Goal: Task Accomplishment & Management: Use online tool/utility

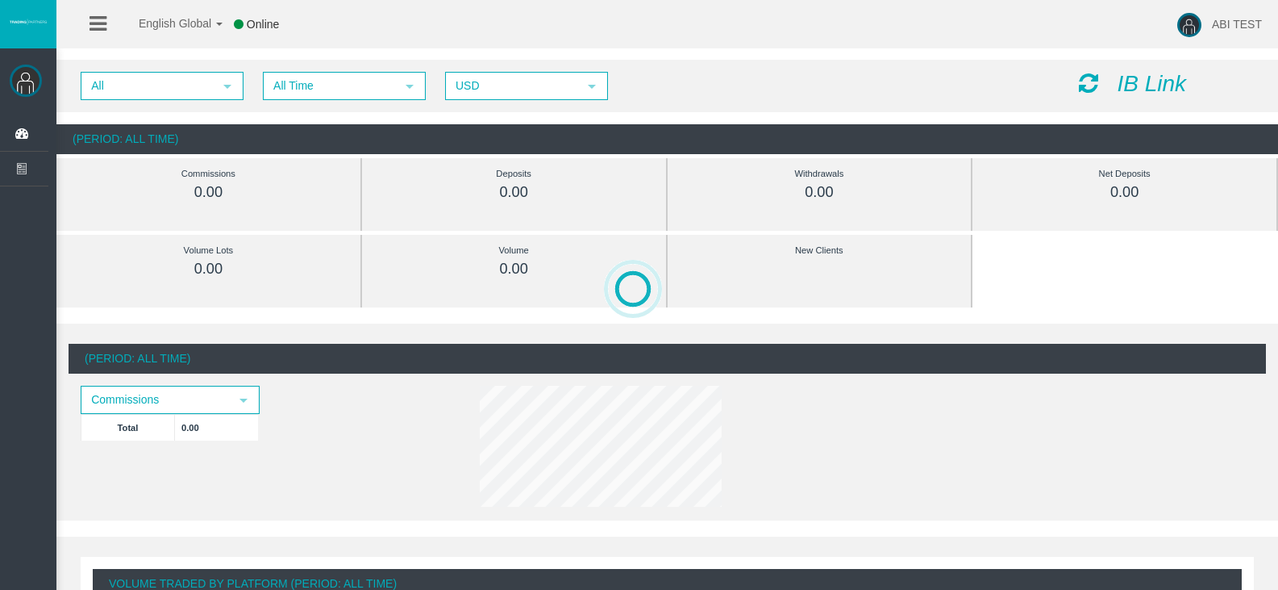
click at [1133, 82] on icon "IB Link" at bounding box center [1151, 83] width 69 height 25
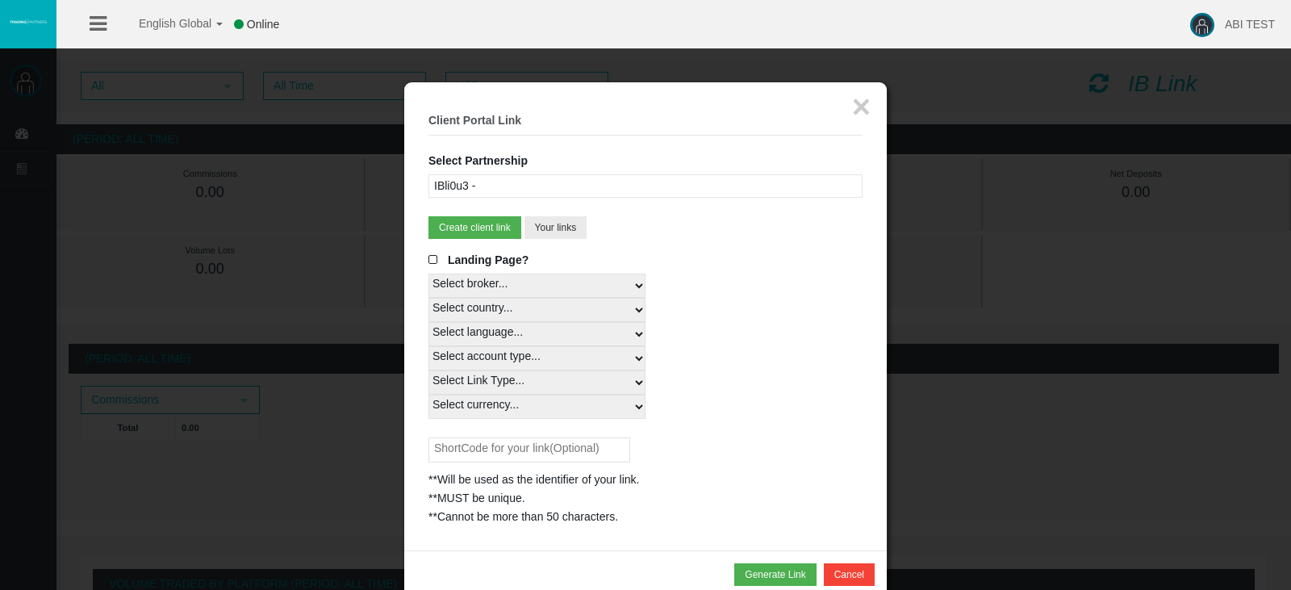
click at [520, 314] on select "Select country... Rest of the World" at bounding box center [536, 310] width 217 height 24
select select
click at [428, 298] on select "Select country... Rest of the World" at bounding box center [536, 310] width 217 height 24
click at [502, 332] on select "Select language... English Japanese Chinese Portuguese Spanish Czech German Fre…" at bounding box center [536, 334] width 217 height 24
select select
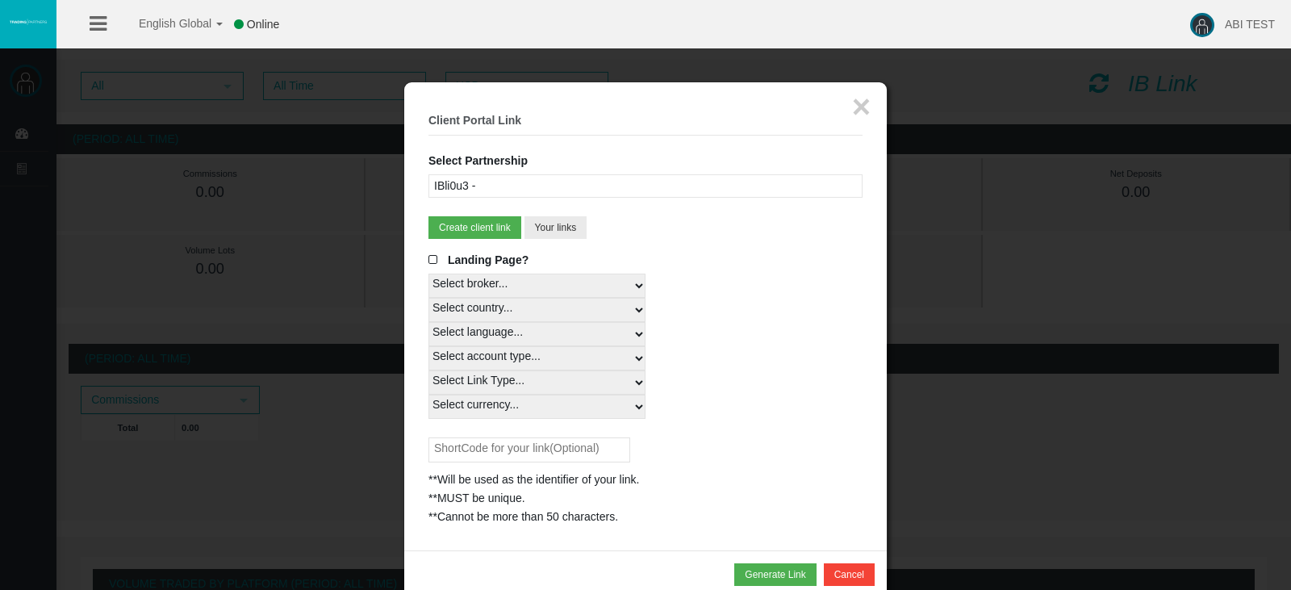
click at [428, 322] on select "Select language... English Japanese Chinese Portuguese Spanish Czech German Fre…" at bounding box center [536, 334] width 217 height 24
click at [515, 356] on select "Select account type... All Platforms Trade Copy MT4 LiveFloatingSpreadAccount M…" at bounding box center [536, 358] width 217 height 24
select select
click at [428, 346] on select "Select account type... All Platforms Trade Copy MT4 LiveFloatingSpreadAccount M…" at bounding box center [536, 358] width 217 height 24
click at [491, 376] on select "Select Link Type... Real" at bounding box center [536, 382] width 217 height 24
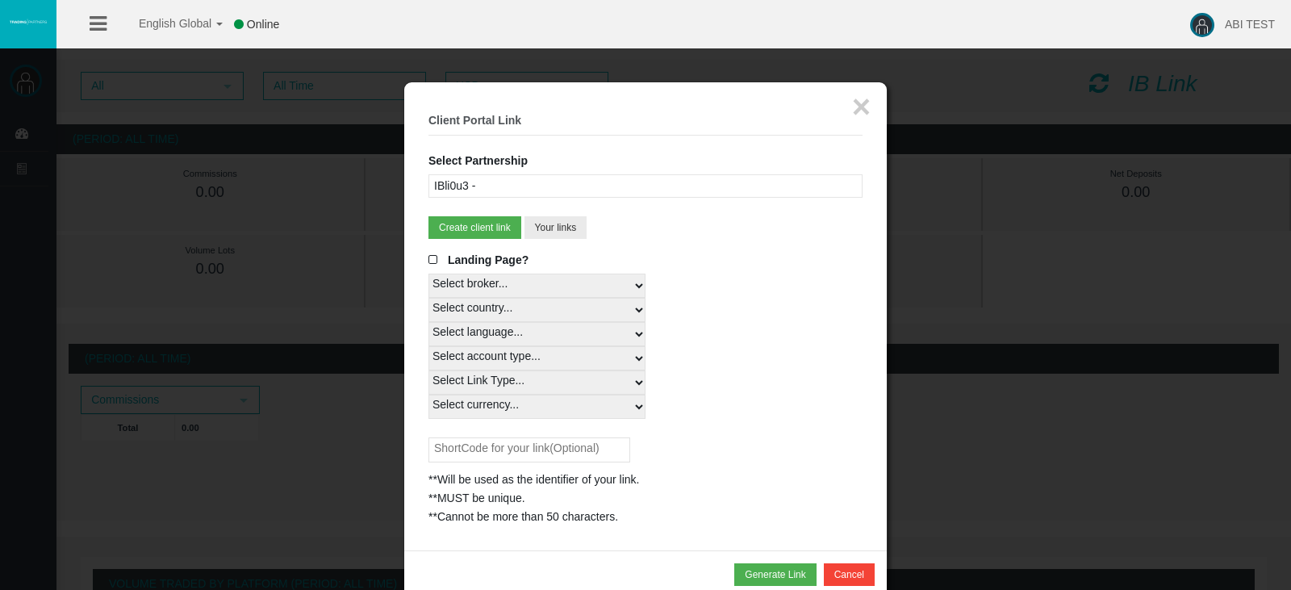
select select "Real"
click at [428, 370] on select "Select Link Type... Real" at bounding box center [536, 382] width 217 height 24
click at [490, 399] on select "Select currency... All Currencies" at bounding box center [536, 406] width 217 height 24
select select "All Currencies"
click at [428, 394] on select "Select currency... All Currencies" at bounding box center [536, 406] width 217 height 24
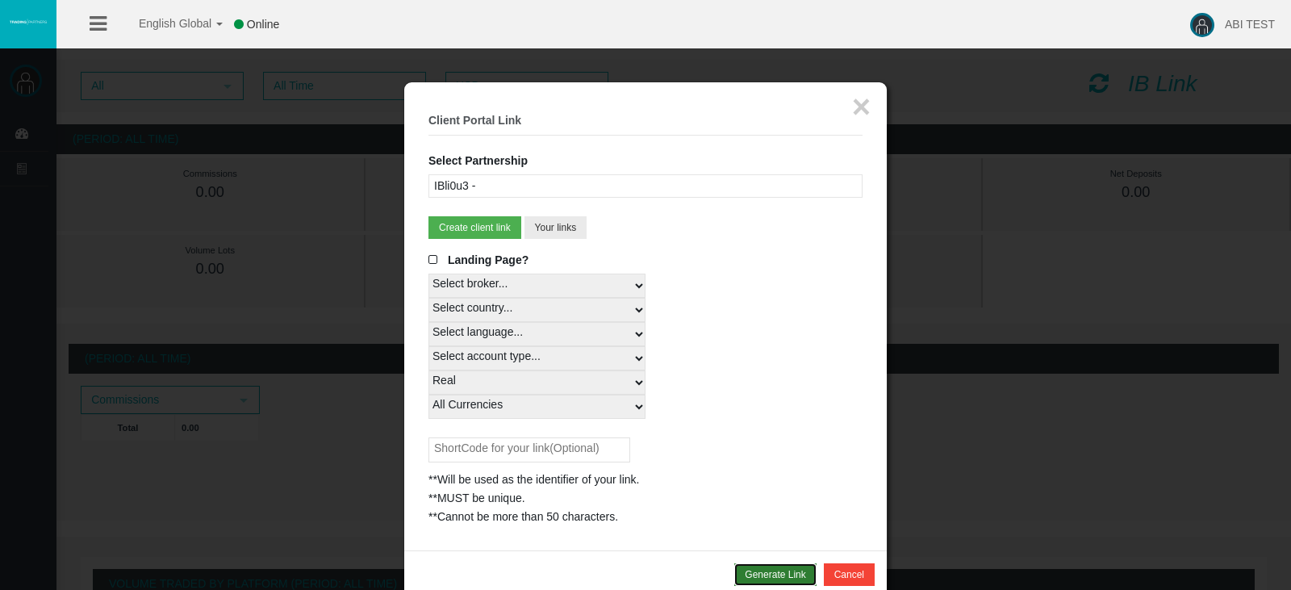
click at [761, 572] on button "Generate Link" at bounding box center [774, 574] width 81 height 23
drag, startPoint x: 573, startPoint y: 571, endPoint x: 433, endPoint y: 540, distance: 142.9
click at [433, 540] on div "[URL][DOMAIN_NAME]" at bounding box center [645, 535] width 434 height 19
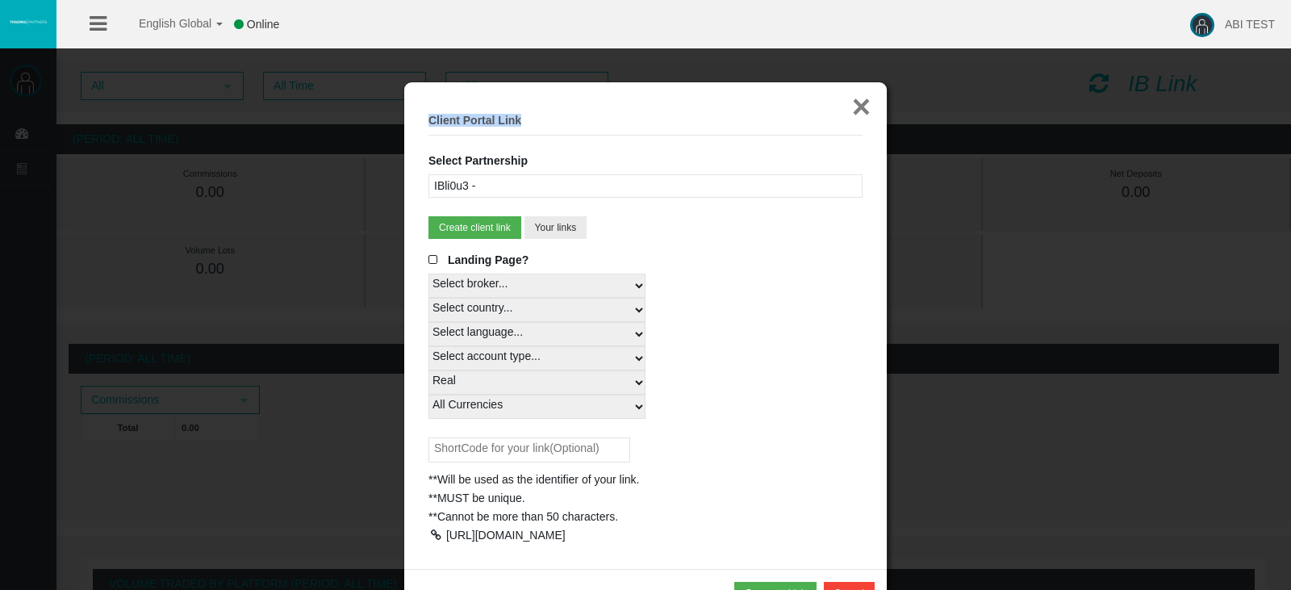
click at [866, 102] on div "× Client Portal Link Select Partnership IBli0u3 - IBnyp4u - Standard Spread (T4…" at bounding box center [645, 325] width 482 height 486
click at [861, 104] on button "×" at bounding box center [861, 106] width 19 height 32
